Goal: Task Accomplishment & Management: Complete application form

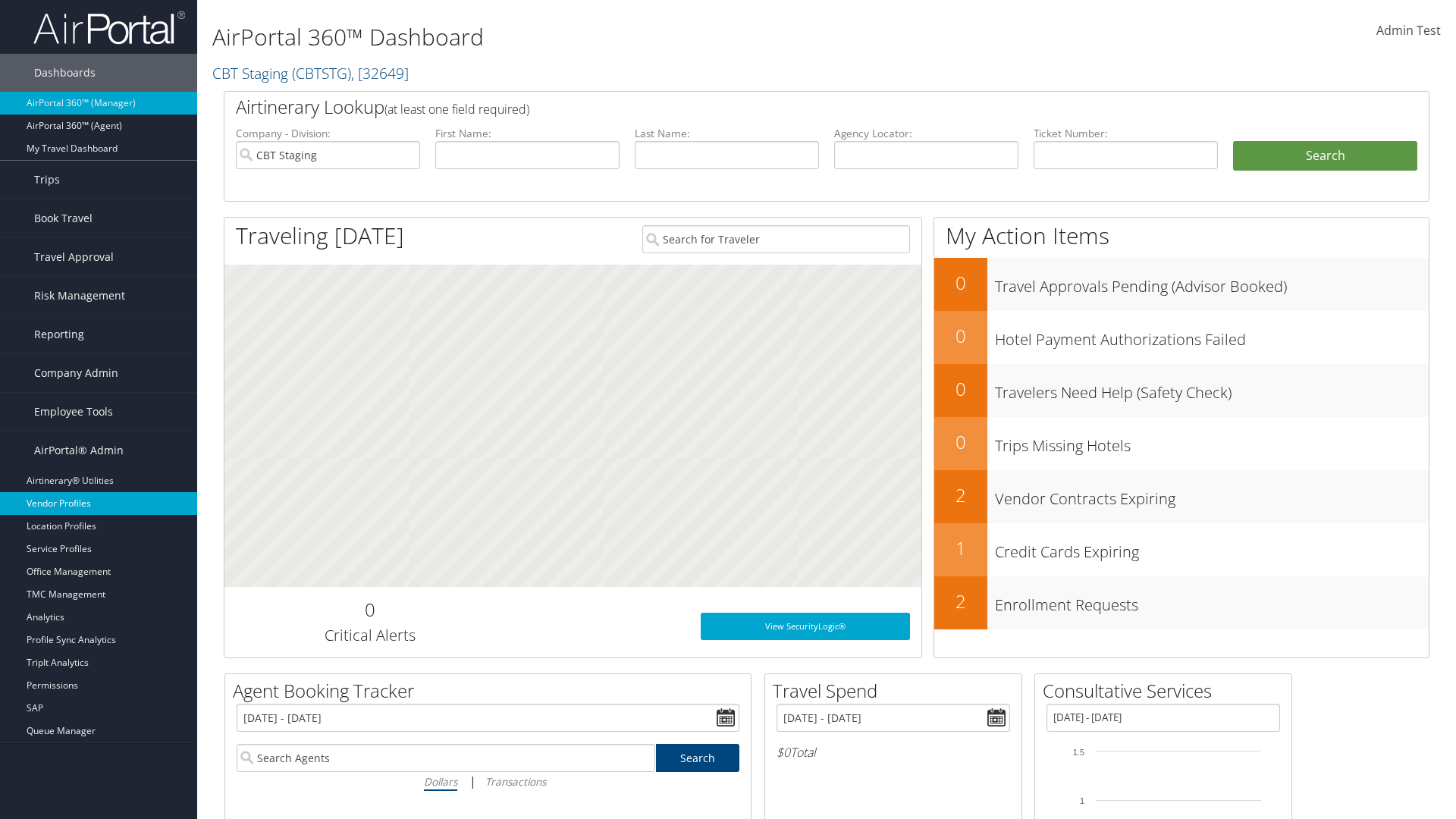
click at [98, 503] on link "Vendor Profiles" at bounding box center [98, 503] width 197 height 23
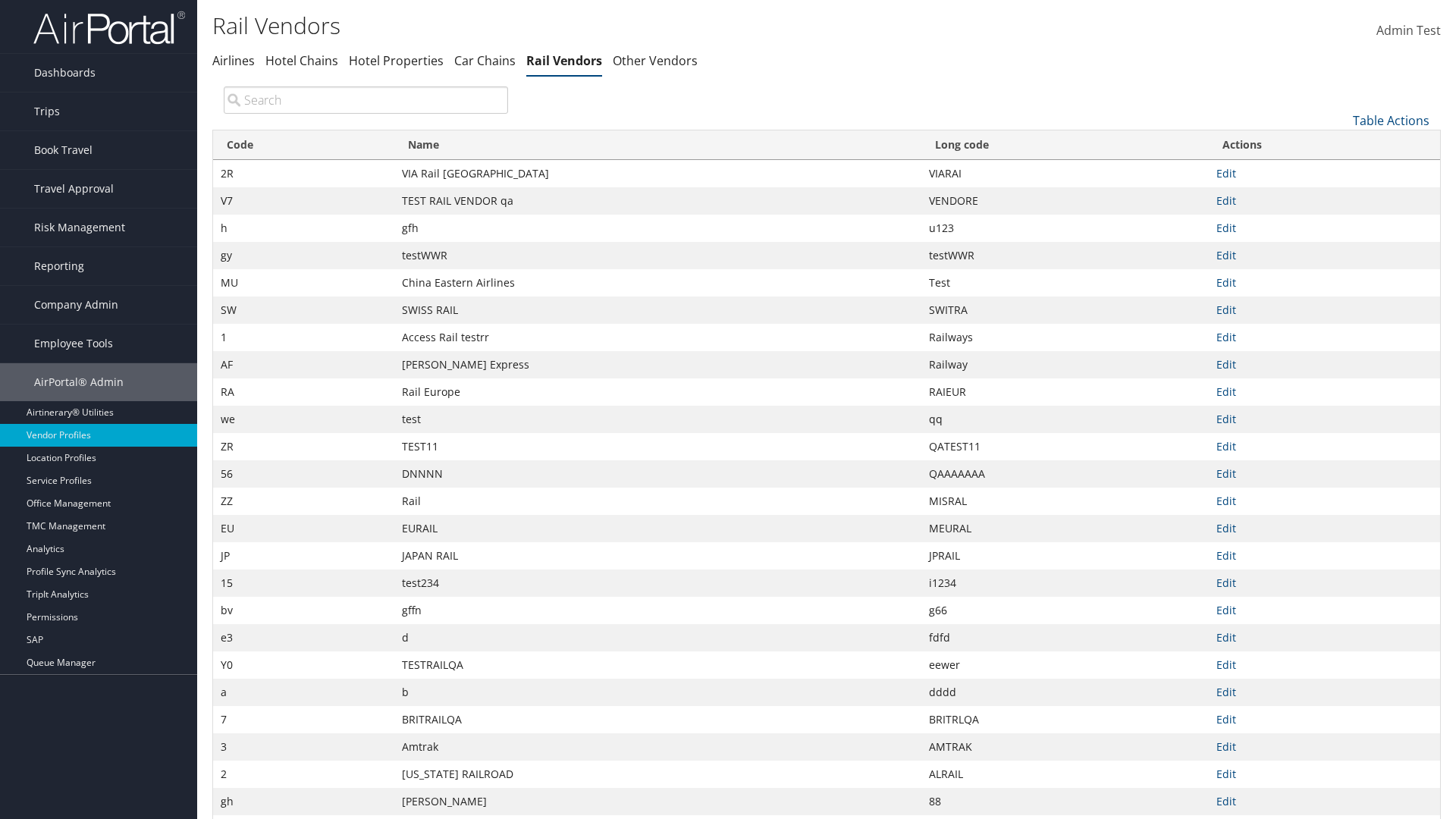
click at [1391, 120] on link "Table Actions" at bounding box center [1391, 121] width 76 height 17
click at [1341, 144] on link "New Record" at bounding box center [1340, 144] width 200 height 26
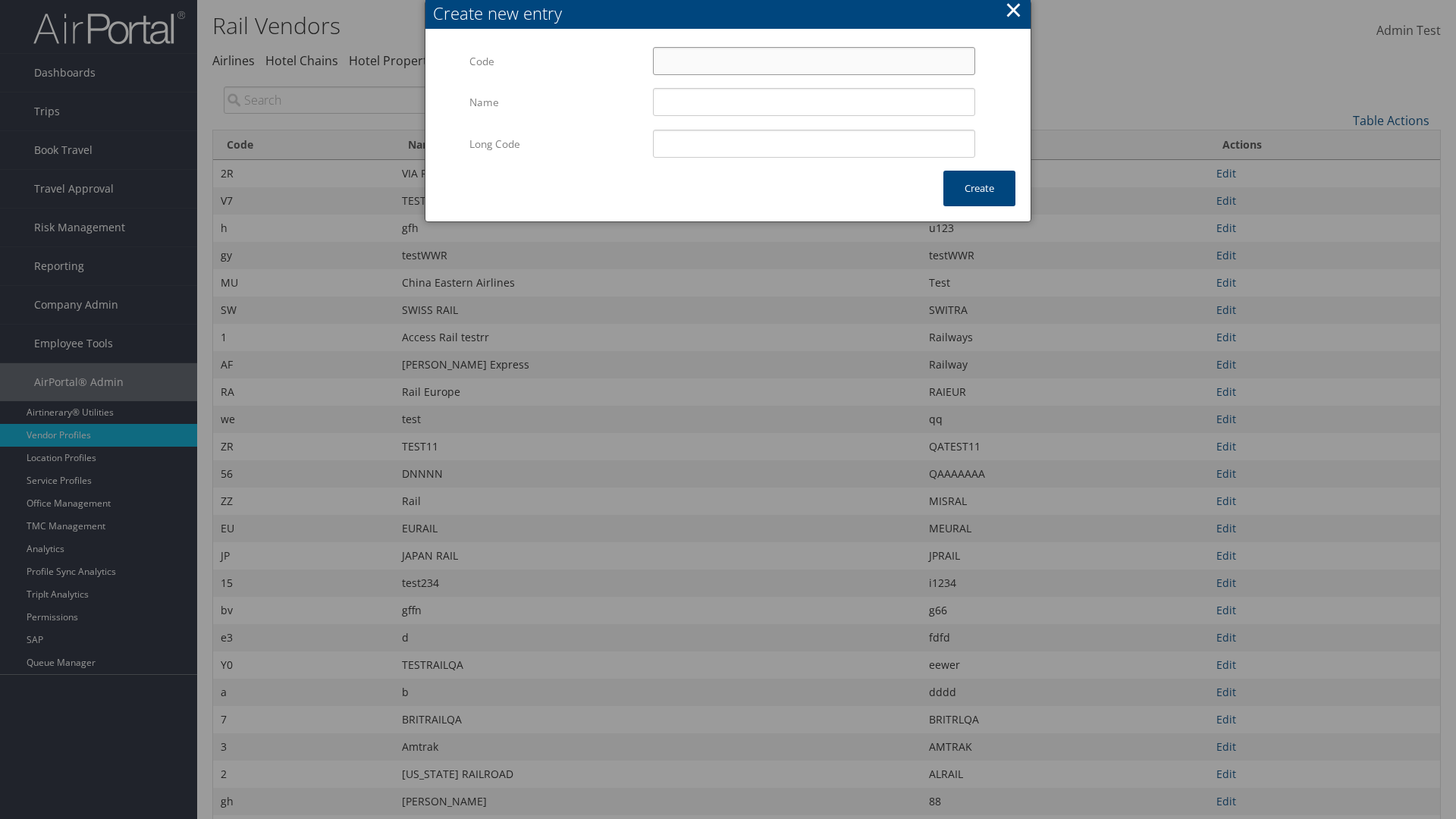
click at [814, 60] on input "Code" at bounding box center [815, 61] width 323 height 28
type input "@8"
type input "Uniways"
click at [814, 102] on input "Uniways" at bounding box center [815, 102] width 323 height 28
type input "@8"
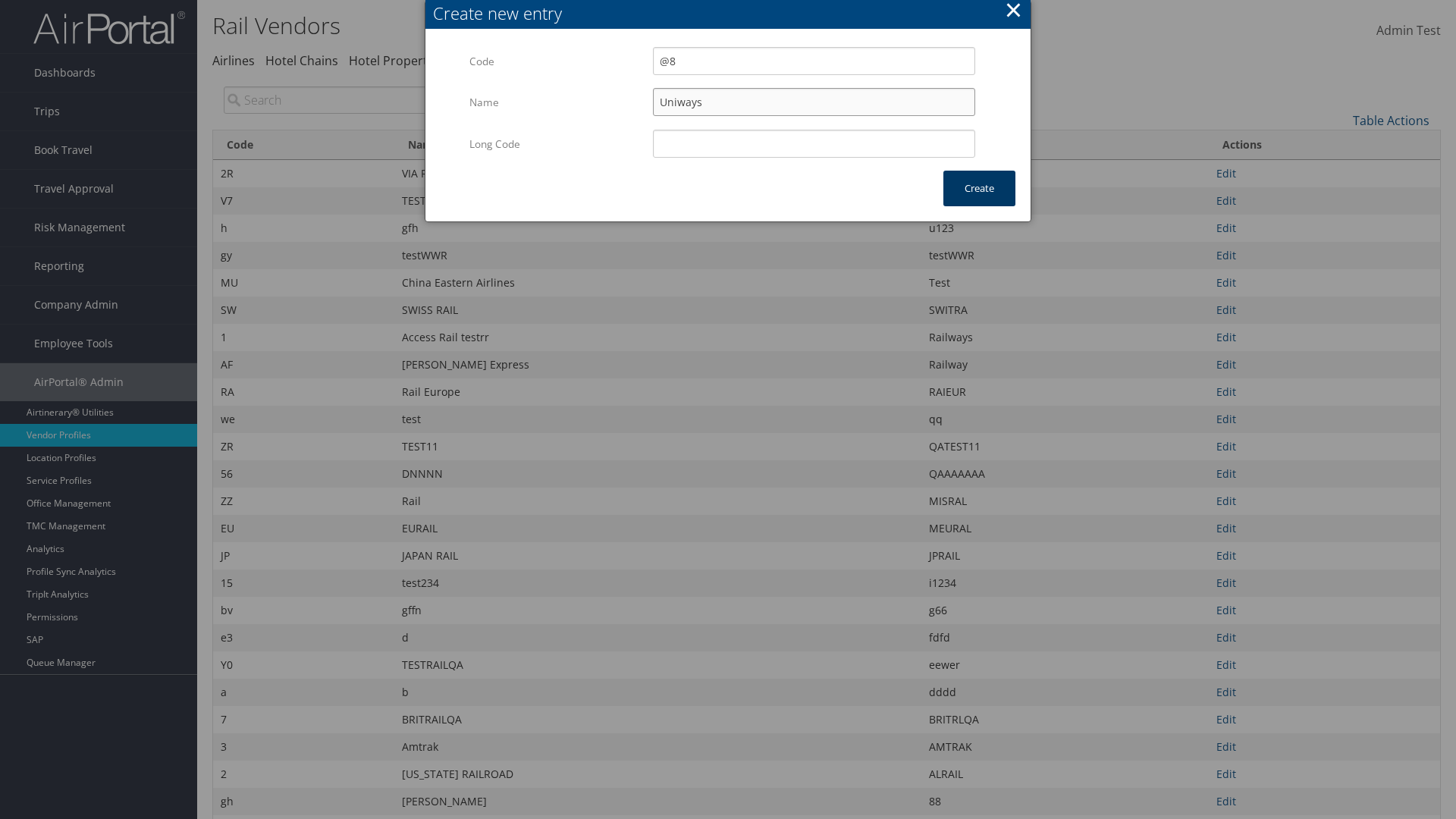
type input "Uniways"
click at [979, 188] on button "Create" at bounding box center [979, 188] width 72 height 35
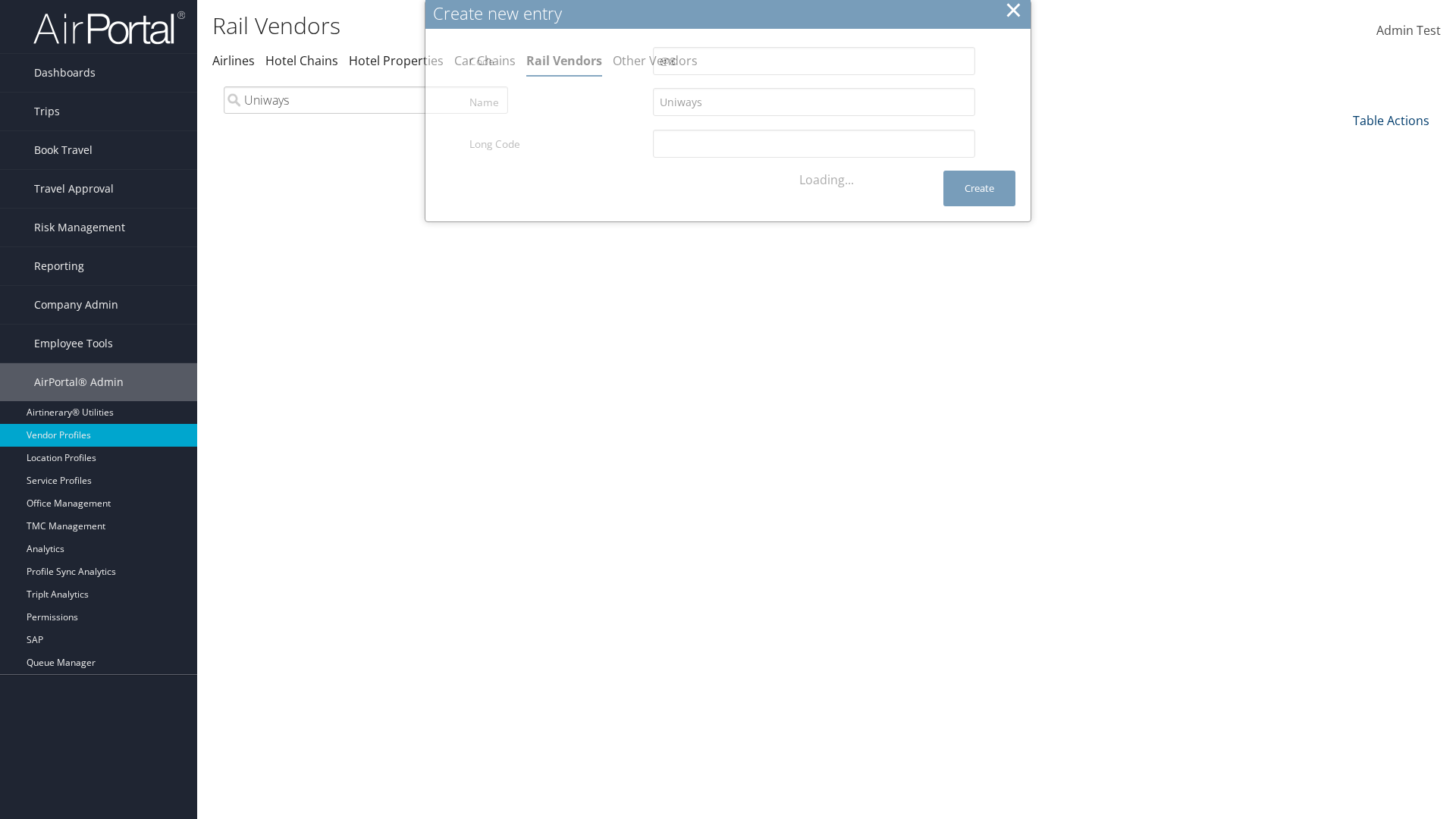
type input "Uniways"
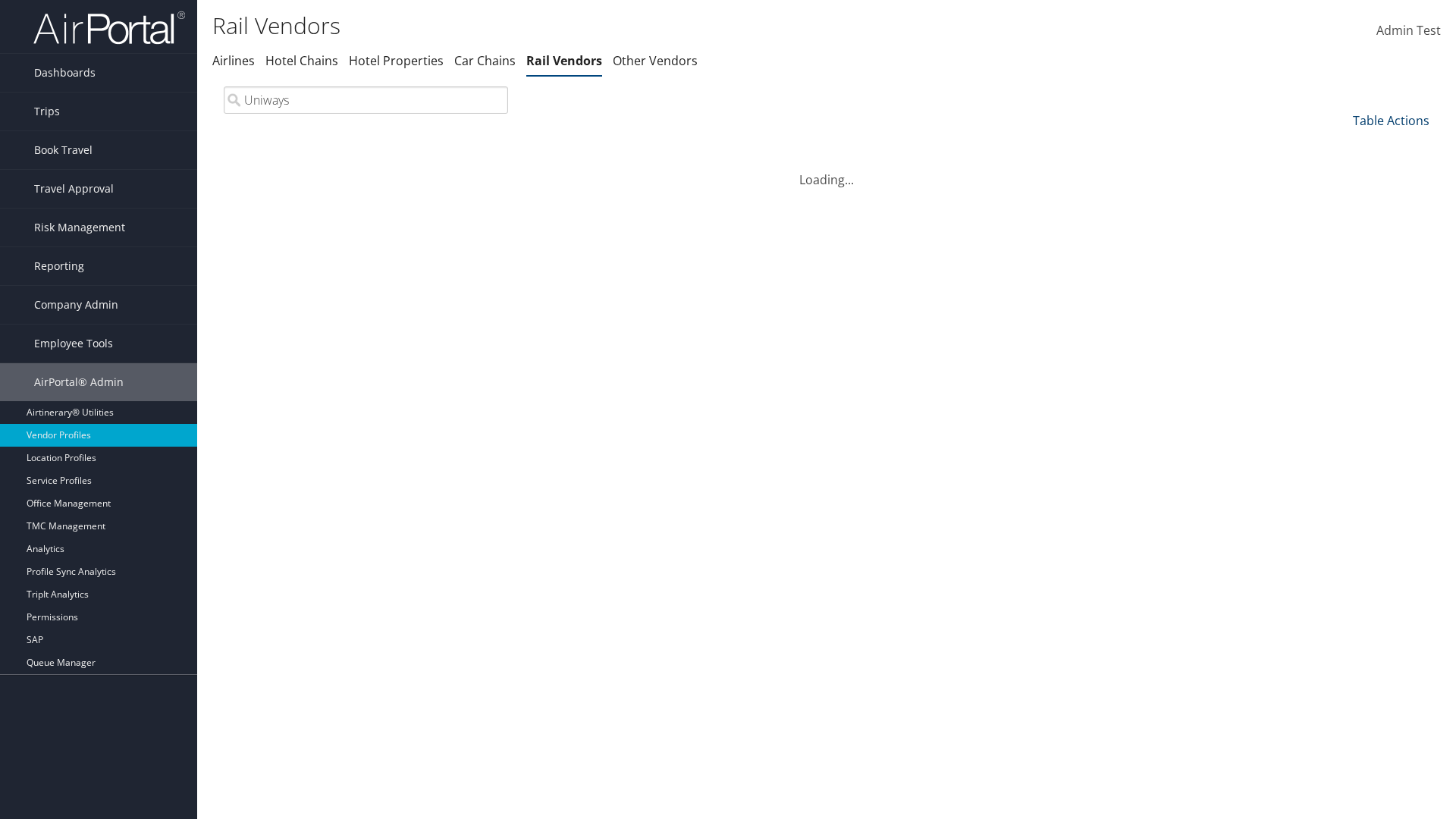
click at [1391, 120] on link "Table Actions" at bounding box center [1391, 121] width 76 height 17
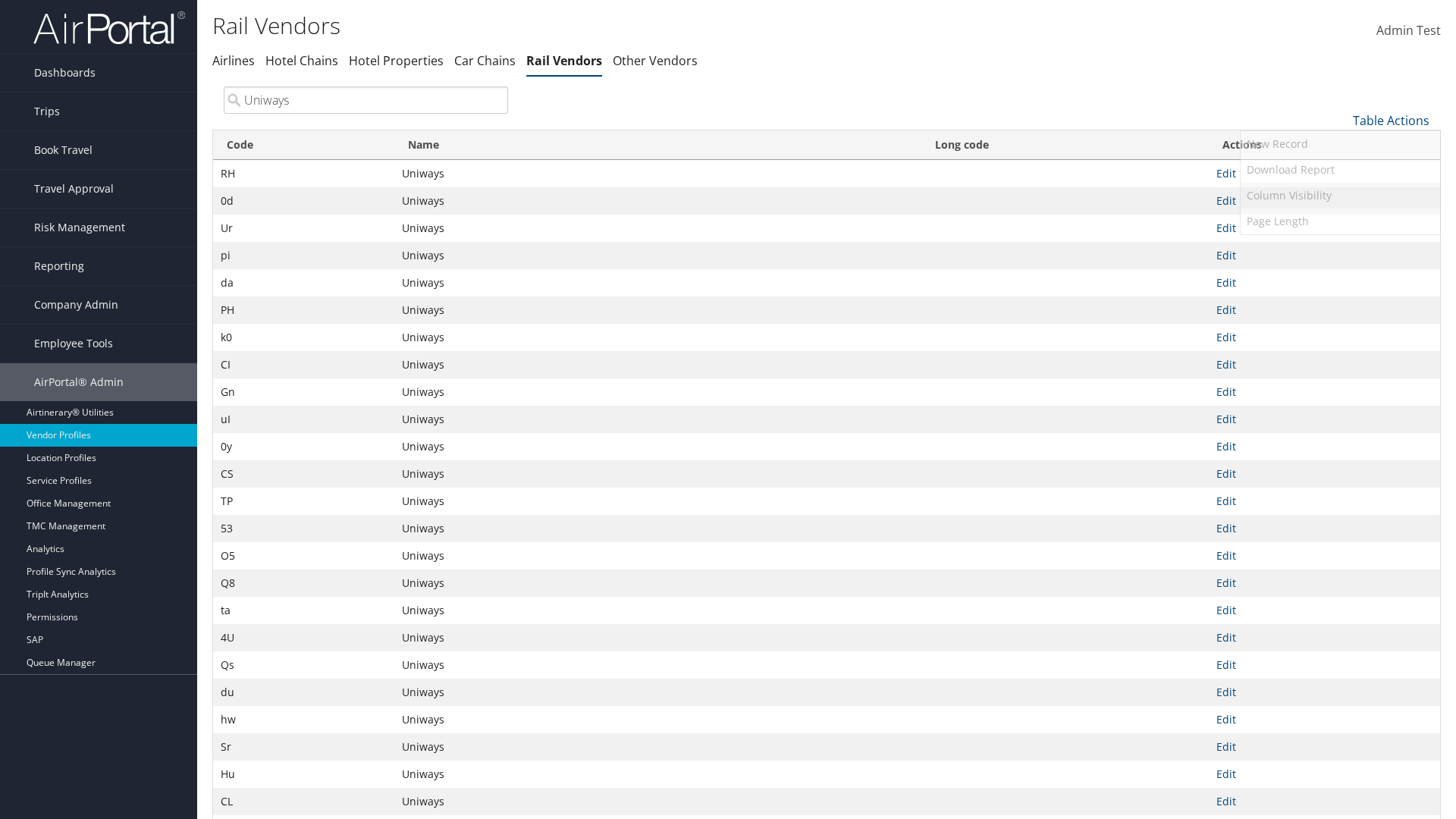
click at [1341, 195] on link "Column Visibility" at bounding box center [1340, 195] width 200 height 26
click at [1341, 144] on link "Code" at bounding box center [1340, 145] width 200 height 26
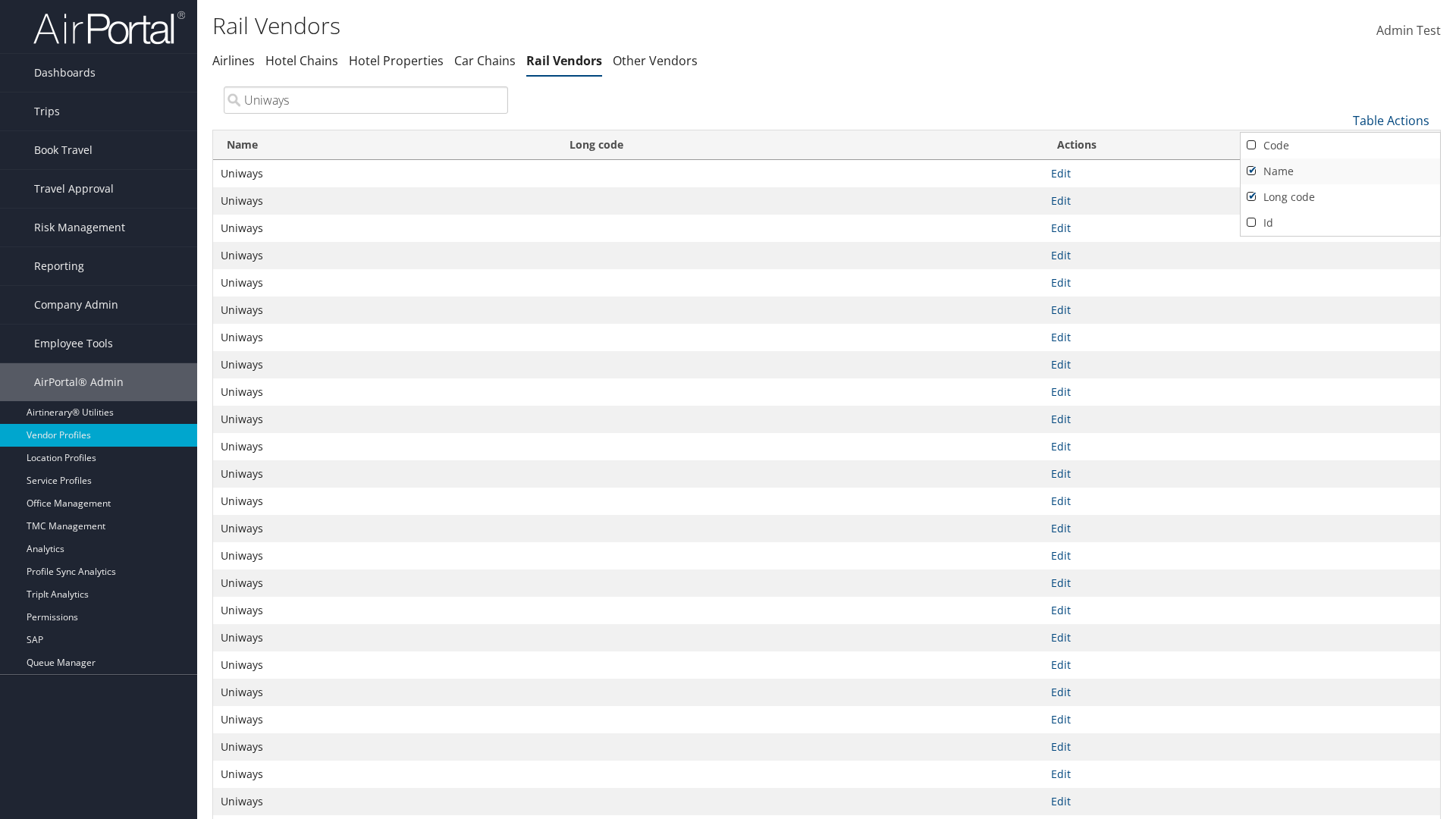
click at [1341, 170] on link "Name" at bounding box center [1340, 171] width 200 height 26
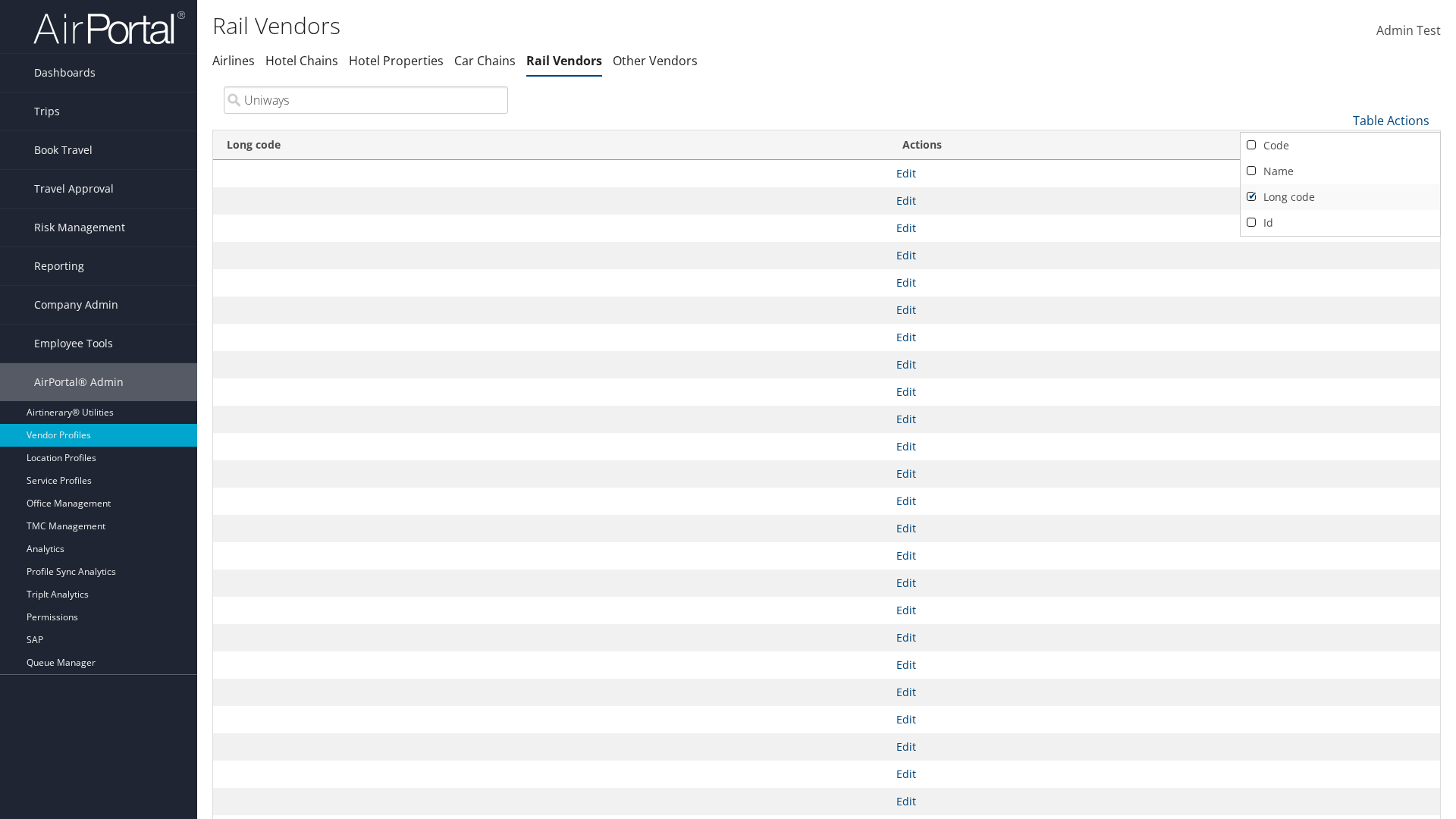
click at [1341, 197] on link "Long code" at bounding box center [1340, 197] width 200 height 26
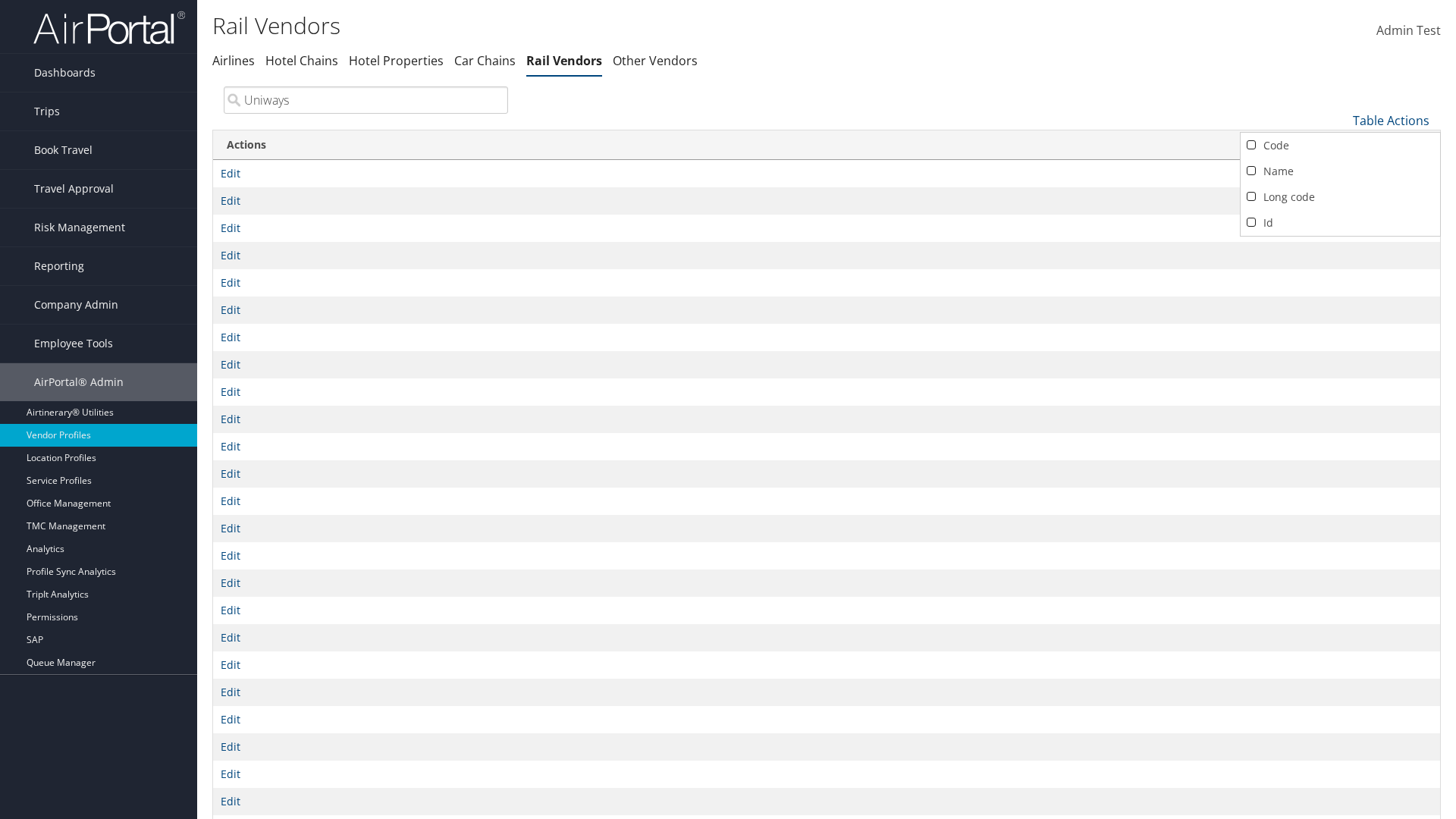
click at [728, 410] on div at bounding box center [728, 410] width 1456 height 819
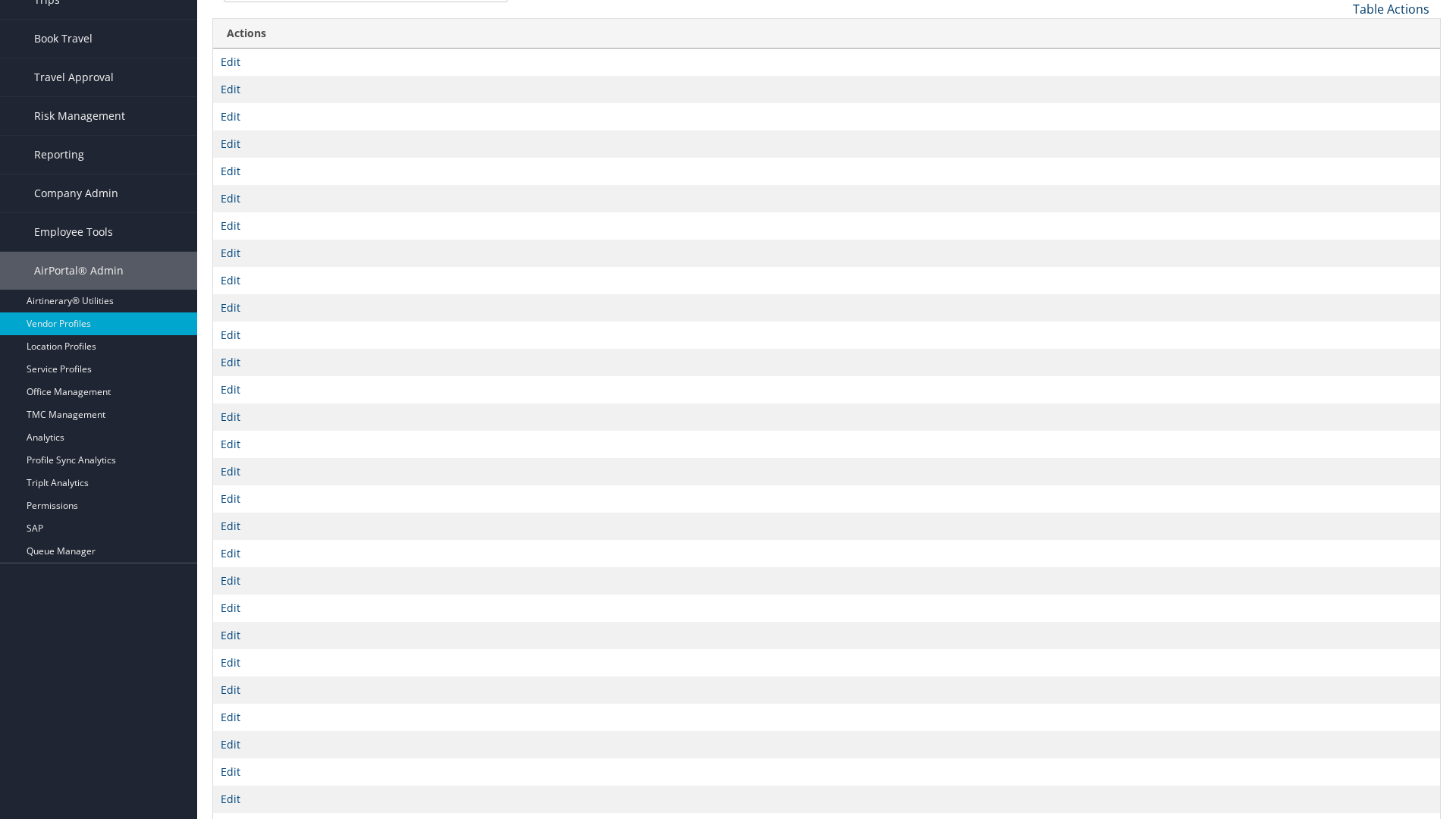
click at [1391, 8] on link "Table Actions" at bounding box center [1391, 9] width 76 height 17
click at [1341, 83] on link "Column Visibility" at bounding box center [1340, 83] width 200 height 26
